Goal: Task Accomplishment & Management: Manage account settings

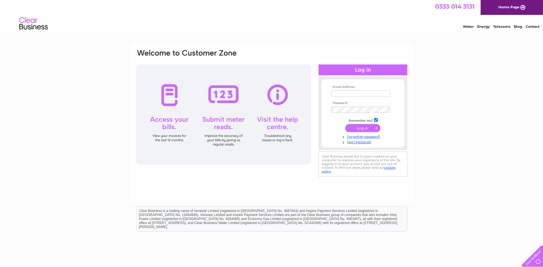
click at [352, 94] on input "text" at bounding box center [360, 93] width 59 height 6
drag, startPoint x: 352, startPoint y: 94, endPoint x: 341, endPoint y: 95, distance: 11.0
click at [341, 95] on input "text" at bounding box center [361, 93] width 60 height 7
paste input "[EMAIL_ADDRESS][DOMAIN_NAME]"
type input "[EMAIL_ADDRESS][DOMAIN_NAME]"
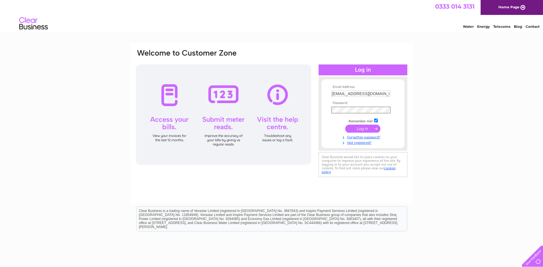
click at [375, 128] on input "submit" at bounding box center [362, 129] width 35 height 8
click at [348, 93] on input "text" at bounding box center [361, 93] width 60 height 7
click at [353, 91] on input "text" at bounding box center [361, 93] width 60 height 7
drag, startPoint x: 353, startPoint y: 91, endPoint x: 343, endPoint y: 96, distance: 11.0
click at [343, 96] on input "text" at bounding box center [361, 93] width 60 height 7
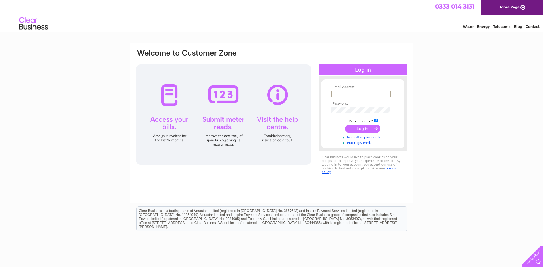
paste input "[EMAIL_ADDRESS][DOMAIN_NAME]"
type input "[EMAIL_ADDRESS][DOMAIN_NAME]"
click at [368, 128] on input "submit" at bounding box center [362, 129] width 35 height 8
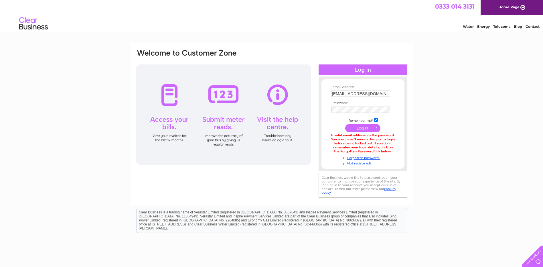
click at [345, 97] on td "[EMAIL_ADDRESS][DOMAIN_NAME]" at bounding box center [363, 93] width 66 height 9
click at [345, 94] on input "[EMAIL_ADDRESS][DOMAIN_NAME]" at bounding box center [360, 93] width 59 height 6
click at [345, 94] on input "[EMAIL_ADDRESS][DOMAIN_NAME]" at bounding box center [361, 93] width 60 height 7
paste input "ikin_patel24@outlook"
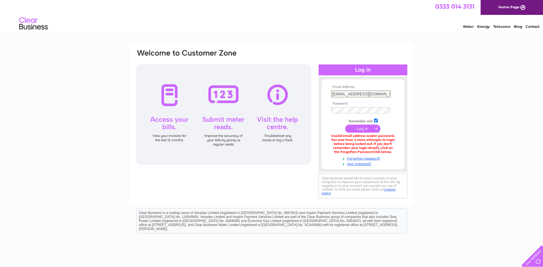
type input "mikin_patel24@outlook.com"
click at [370, 128] on input "submit" at bounding box center [362, 129] width 35 height 8
click at [47, 30] on img at bounding box center [33, 23] width 29 height 17
drag, startPoint x: 49, startPoint y: 27, endPoint x: 21, endPoint y: 21, distance: 29.3
click at [21, 21] on div "Water Energy Telecoms Blog Contact" at bounding box center [271, 24] width 543 height 19
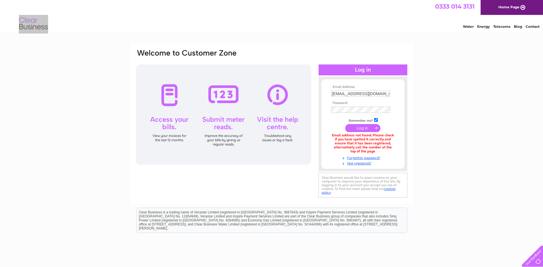
drag, startPoint x: 21, startPoint y: 21, endPoint x: 31, endPoint y: 54, distance: 35.2
click at [31, 54] on div "Email Address: [EMAIL_ADDRESS][DOMAIN_NAME] Password: Forgotten password?" at bounding box center [271, 173] width 543 height 260
drag, startPoint x: 31, startPoint y: 54, endPoint x: 19, endPoint y: 57, distance: 12.2
click at [19, 57] on div "Email Address: [EMAIL_ADDRESS][DOMAIN_NAME] Password: Forgotten password?" at bounding box center [271, 173] width 543 height 260
click at [364, 92] on input "[EMAIL_ADDRESS][DOMAIN_NAME]" at bounding box center [360, 93] width 59 height 6
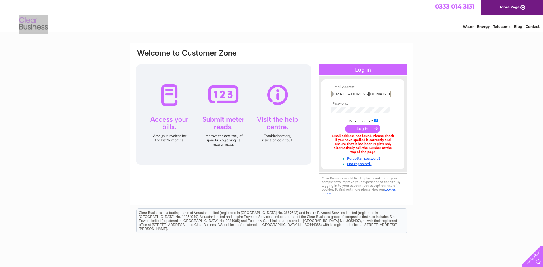
click at [364, 92] on input "[EMAIL_ADDRESS][DOMAIN_NAME]" at bounding box center [361, 93] width 60 height 7
paste input "[EMAIL_ADDRESS]"
type input "[EMAIL_ADDRESS][DOMAIN_NAME]"
click at [355, 128] on input "submit" at bounding box center [362, 129] width 35 height 8
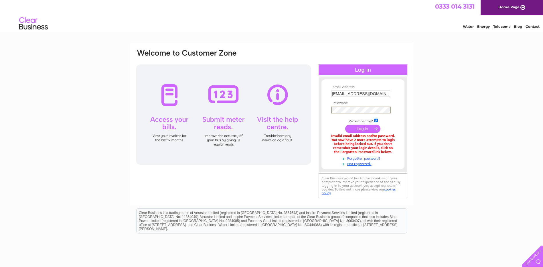
click at [514, 29] on div "Email Address: [EMAIL_ADDRESS][DOMAIN_NAME] Password:" at bounding box center [518, 26] width 8 height 6
click at [372, 127] on input "submit" at bounding box center [362, 129] width 35 height 8
click at [342, 140] on div "Invalid email address and/or password. You now have 1 more attempt to login bef…" at bounding box center [363, 143] width 64 height 20
drag, startPoint x: 332, startPoint y: 136, endPoint x: 366, endPoint y: 144, distance: 35.3
click at [366, 144] on div "Invalid email address and/or password. You now have 1 more attempt to login bef…" at bounding box center [363, 143] width 64 height 20
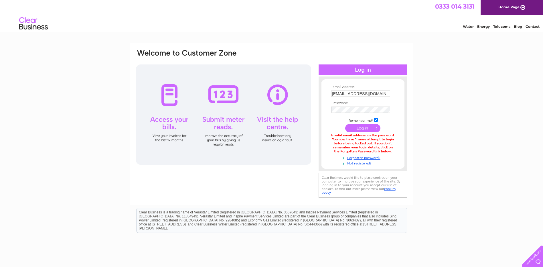
drag, startPoint x: 366, startPoint y: 144, endPoint x: 376, endPoint y: 145, distance: 10.1
click at [376, 145] on div "Invalid email address and/or password. You now have 1 more attempt to login bef…" at bounding box center [363, 143] width 64 height 20
click at [331, 135] on div "Invalid email address and/or password. You now have 1 more attempt to login bef…" at bounding box center [363, 143] width 64 height 20
drag, startPoint x: 332, startPoint y: 135, endPoint x: 394, endPoint y: 146, distance: 62.9
click at [394, 146] on div "Invalid email address and/or password. You now have 1 more attempt to login bef…" at bounding box center [363, 143] width 64 height 20
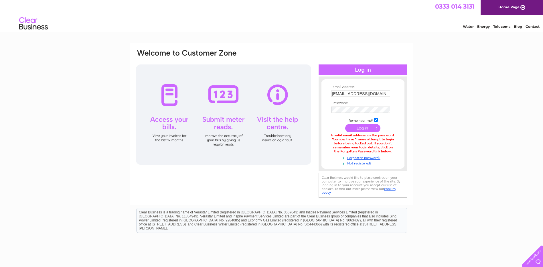
drag, startPoint x: 394, startPoint y: 146, endPoint x: 350, endPoint y: 140, distance: 44.2
click at [350, 140] on div "Invalid email address and/or password. You now have 1 more attempt to login bef…" at bounding box center [363, 143] width 64 height 20
click at [349, 140] on div "Invalid email address and/or password. You now have 1 more attempt to login bef…" at bounding box center [363, 143] width 64 height 20
click at [60, 28] on div "Water Energy Telecoms Blog Contact" at bounding box center [271, 24] width 543 height 19
drag, startPoint x: 54, startPoint y: 27, endPoint x: 25, endPoint y: 17, distance: 29.9
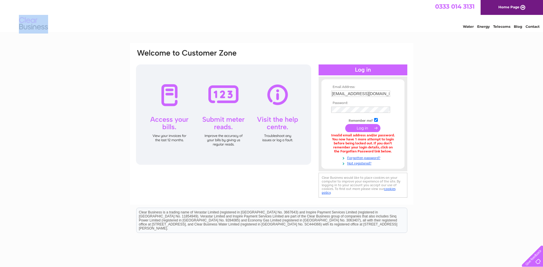
click at [25, 17] on div "Water Energy Telecoms Blog Contact" at bounding box center [271, 24] width 543 height 19
drag, startPoint x: 25, startPoint y: 17, endPoint x: 38, endPoint y: 35, distance: 21.3
click at [38, 33] on html "0333 014 3131 Home Page Water Energy Telecoms Blog Contact" at bounding box center [271, 16] width 543 height 33
click at [57, 30] on div "Water Energy Telecoms Blog Contact" at bounding box center [271, 24] width 543 height 19
click at [373, 147] on div "Invalid email address and/or password. You now have 1 more attempt to login bef…" at bounding box center [363, 143] width 64 height 20
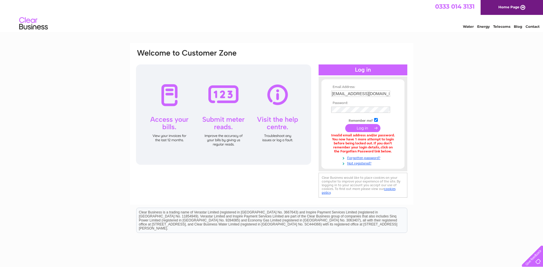
click at [341, 140] on div "Invalid email address and/or password. You now have 1 more attempt to login bef…" at bounding box center [363, 143] width 64 height 20
click at [331, 136] on div "Invalid email address and/or password. You now have 1 more attempt to login bef…" at bounding box center [363, 143] width 64 height 20
drag, startPoint x: 332, startPoint y: 135, endPoint x: 355, endPoint y: 143, distance: 24.7
click at [355, 143] on div "Invalid email address and/or password. You now have 1 more attempt to login bef…" at bounding box center [363, 143] width 64 height 20
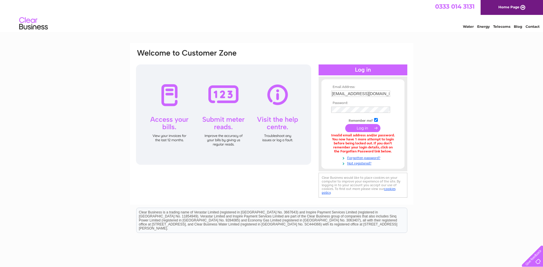
click at [362, 144] on div "Invalid email address and/or password. You now have 1 more attempt to login bef…" at bounding box center [363, 143] width 64 height 20
click at [374, 144] on div "Invalid email address and/or password. You now have 1 more attempt to login bef…" at bounding box center [363, 143] width 64 height 20
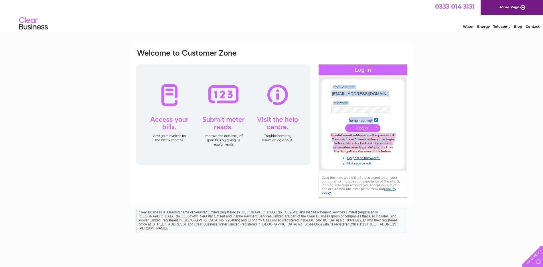
drag, startPoint x: 372, startPoint y: 143, endPoint x: 328, endPoint y: 138, distance: 44.3
click at [328, 138] on form "Email Address: [EMAIL_ADDRESS][DOMAIN_NAME] Password:" at bounding box center [362, 125] width 83 height 80
